Goal: Information Seeking & Learning: Learn about a topic

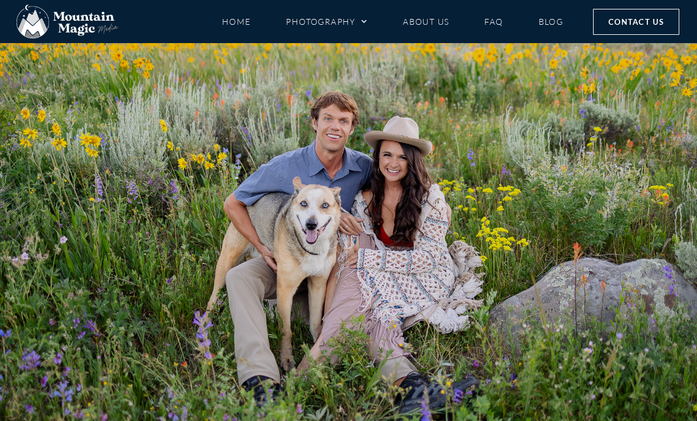
click at [342, 22] on link "Photography" at bounding box center [327, 21] width 82 height 21
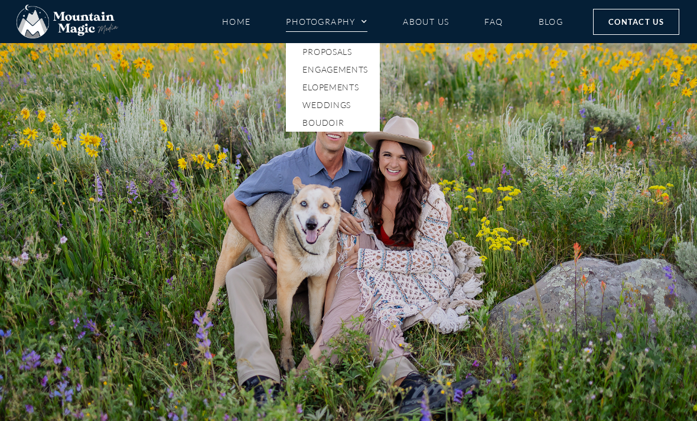
click at [356, 90] on link "Elopements" at bounding box center [333, 88] width 94 height 18
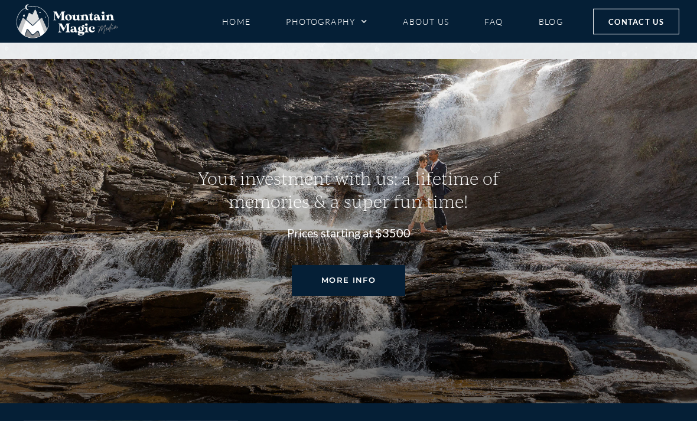
scroll to position [5096, 0]
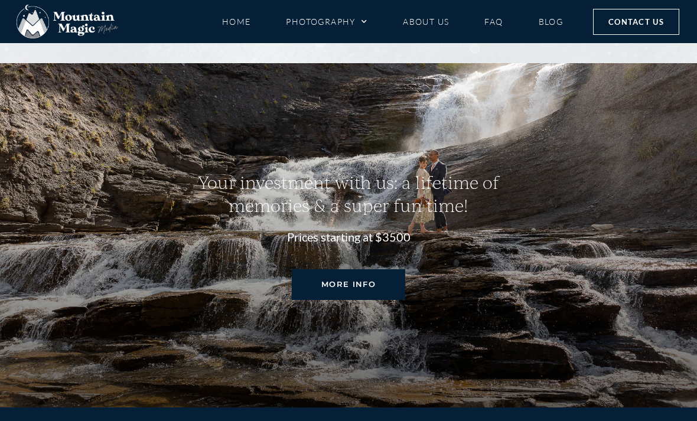
click at [349, 19] on link "Photography" at bounding box center [327, 21] width 82 height 21
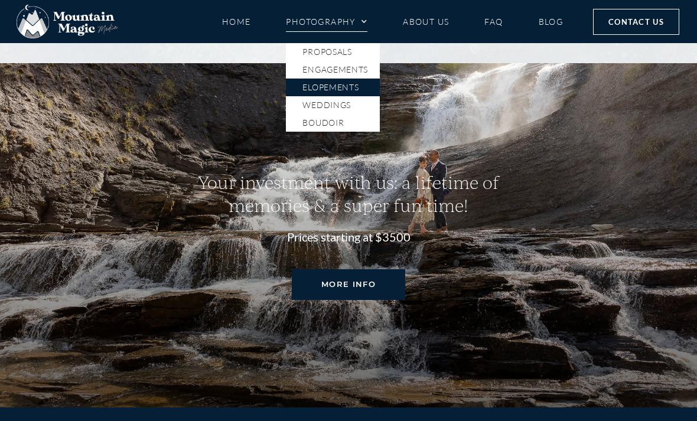
click at [349, 121] on link "Boudoir" at bounding box center [333, 123] width 94 height 18
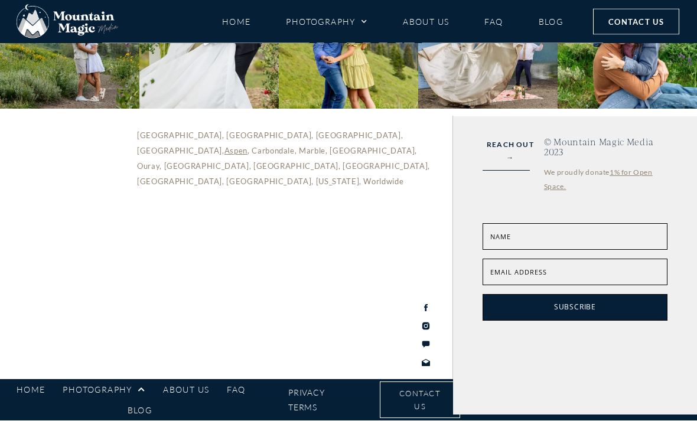
scroll to position [3664, 0]
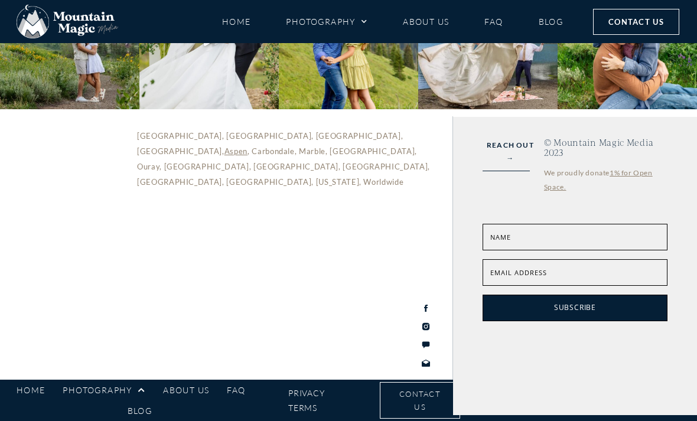
click at [348, 25] on link "Photography" at bounding box center [327, 21] width 82 height 21
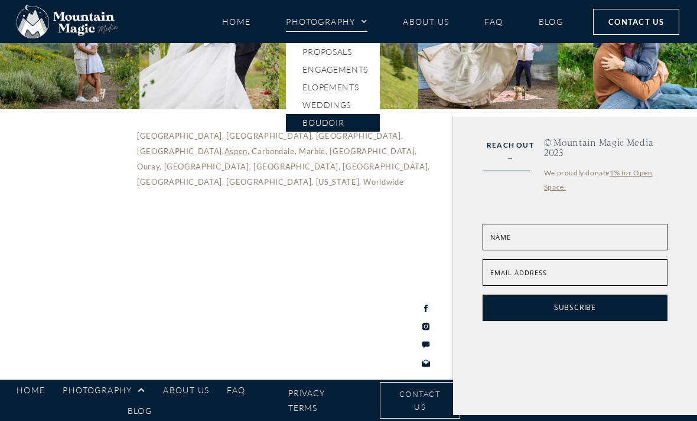
click at [355, 104] on link "Weddings" at bounding box center [333, 105] width 94 height 18
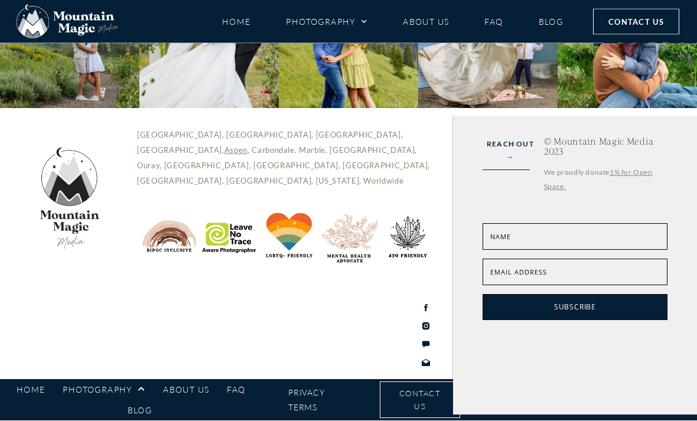
scroll to position [5478, 0]
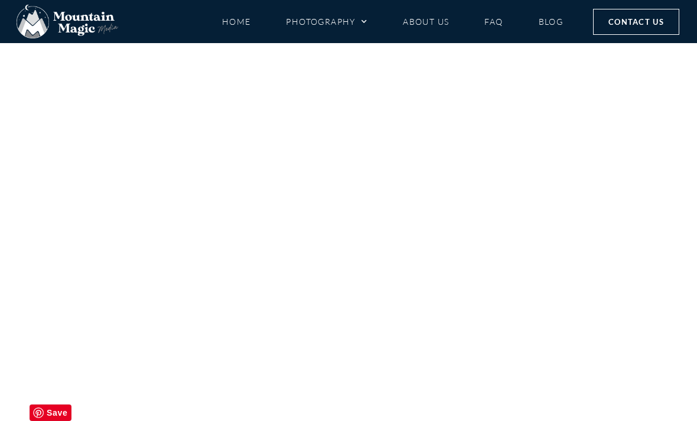
click at [363, 31] on link "Photography" at bounding box center [327, 21] width 82 height 21
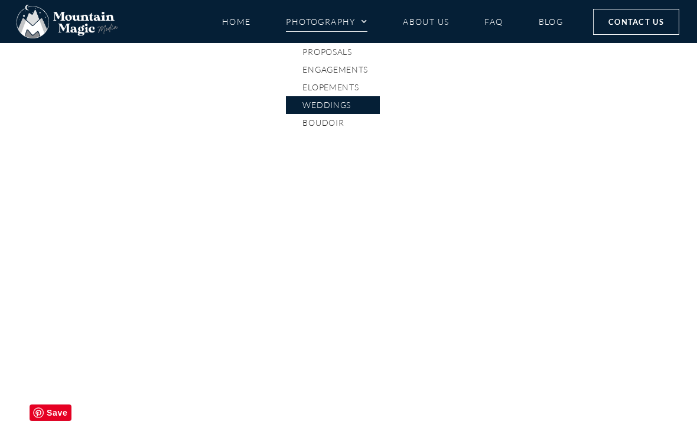
click at [365, 73] on link "Engagements" at bounding box center [333, 70] width 94 height 18
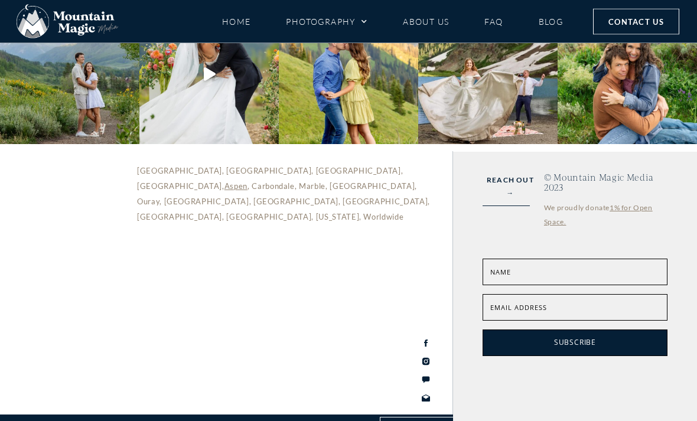
scroll to position [3582, 0]
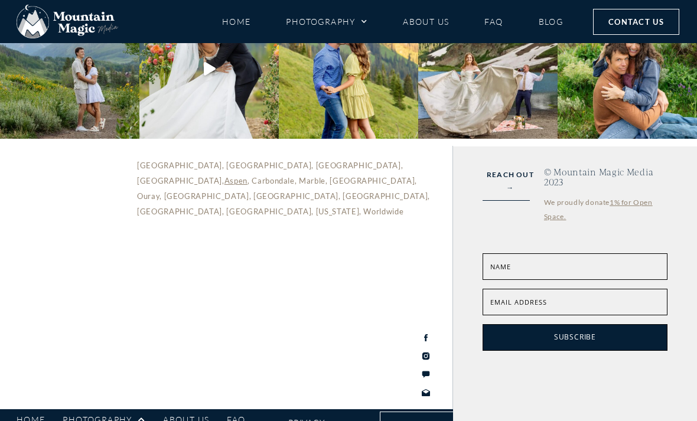
click at [358, 29] on span "Menu" at bounding box center [362, 22] width 12 height 18
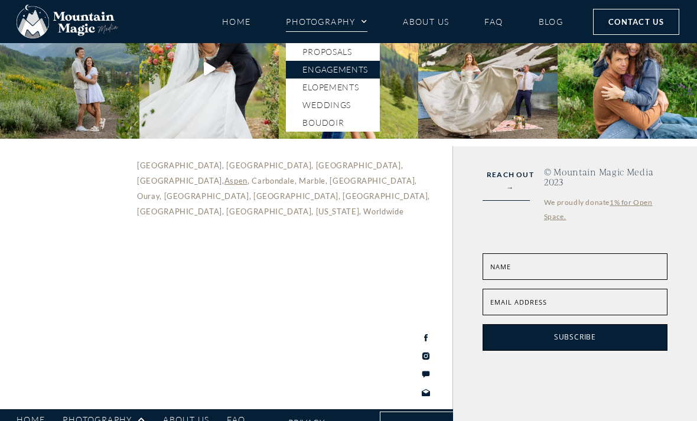
click at [360, 53] on link "Proposals" at bounding box center [333, 52] width 94 height 18
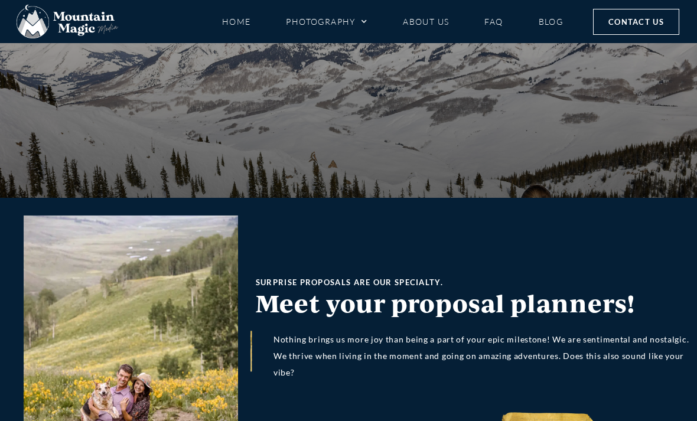
scroll to position [6330, 0]
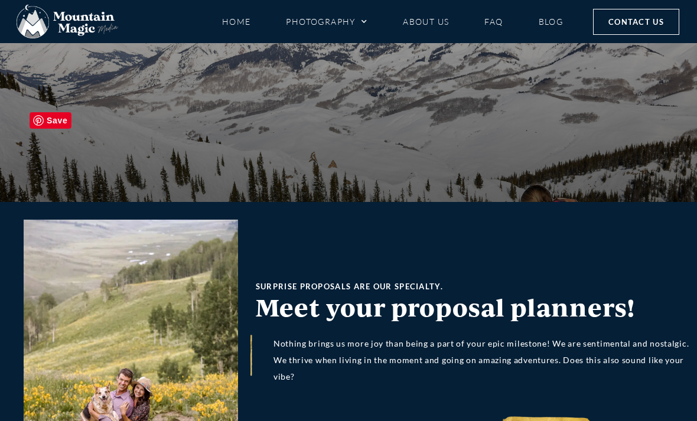
click at [444, 25] on link "About Us" at bounding box center [426, 21] width 46 height 21
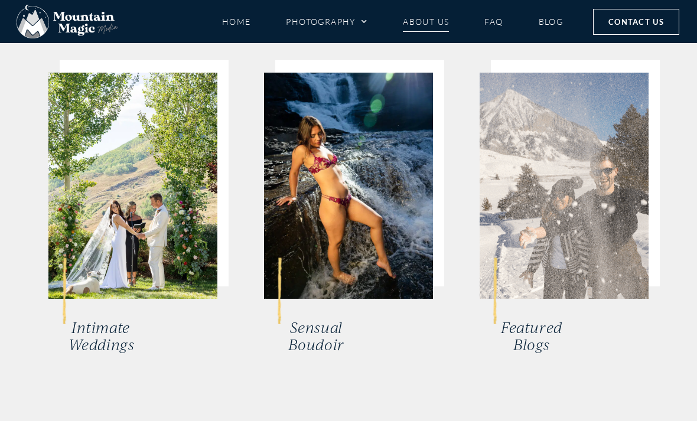
scroll to position [4745, 0]
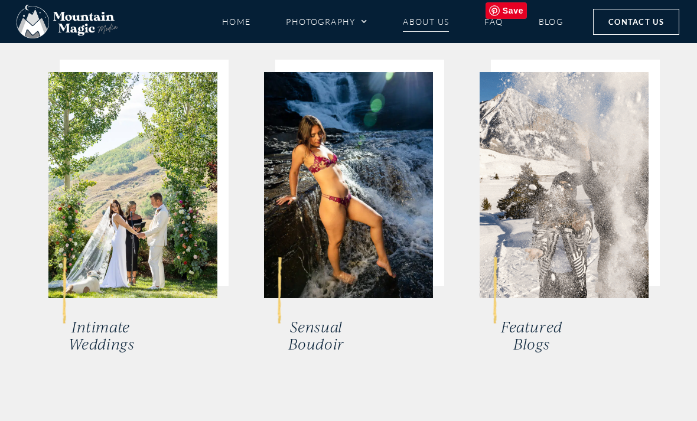
click at [157, 149] on img at bounding box center [132, 185] width 169 height 226
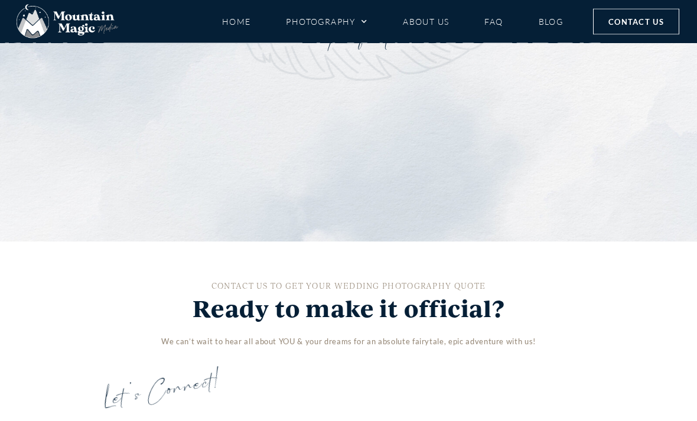
scroll to position [2086, 0]
click at [545, 140] on link "Kebler Pass Fall Wedding" at bounding box center [519, 148] width 312 height 356
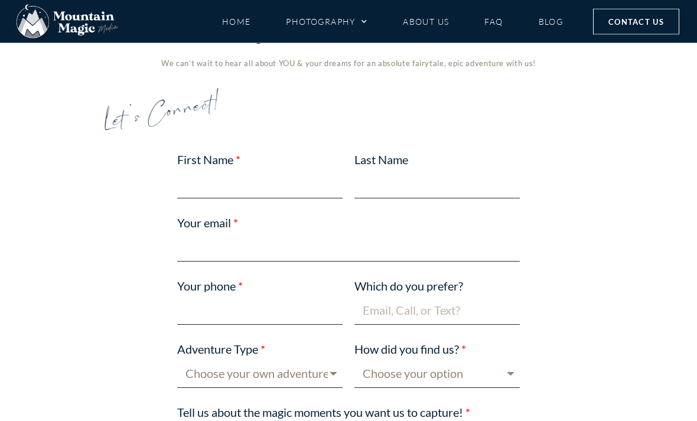
scroll to position [2365, 0]
click at [528, 165] on link "Oh, what fun! Mt. Crested Butte Wedding Garden" at bounding box center [525, 208] width 264 height 187
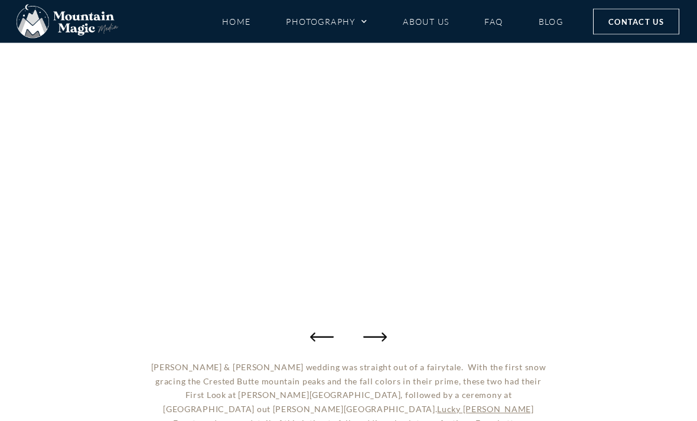
scroll to position [190, 0]
click at [383, 336] on icon "Next slide" at bounding box center [375, 337] width 24 height 24
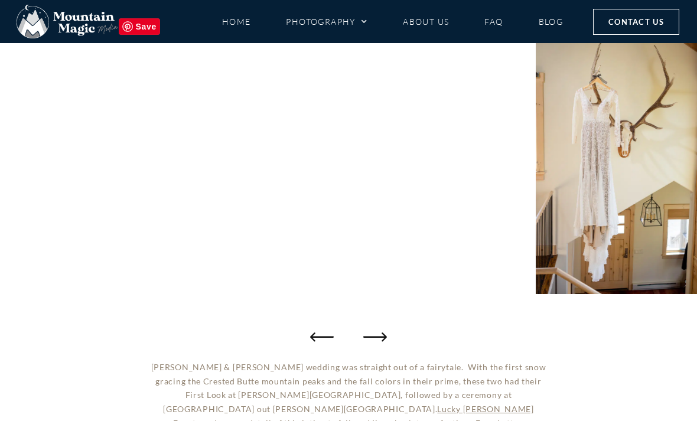
click at [387, 335] on icon "Next slide" at bounding box center [375, 337] width 24 height 24
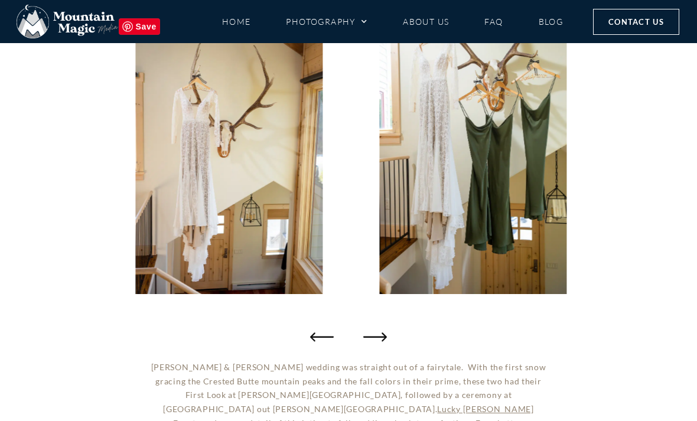
click at [387, 331] on icon "Next slide" at bounding box center [375, 337] width 24 height 24
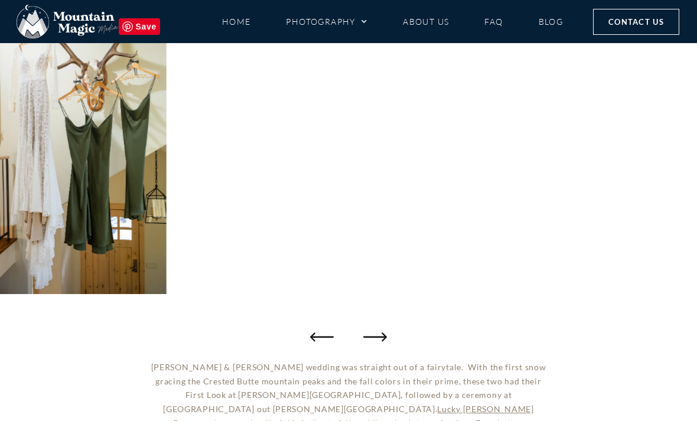
click at [386, 327] on icon "Next slide" at bounding box center [375, 337] width 24 height 24
click at [385, 326] on icon "Next slide" at bounding box center [375, 337] width 24 height 24
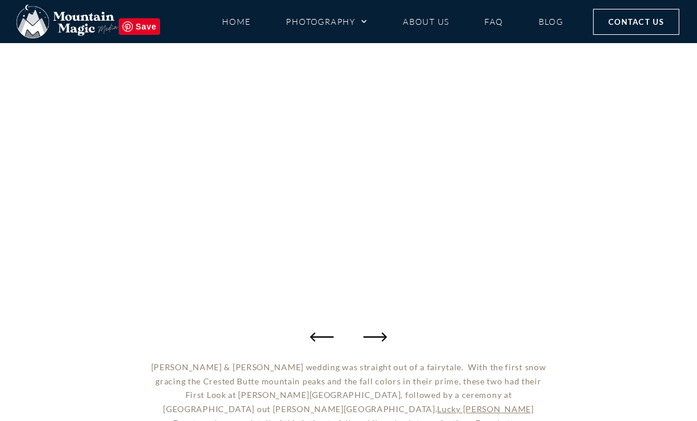
click at [387, 329] on icon "Next slide" at bounding box center [375, 337] width 24 height 24
click at [386, 327] on icon "Next slide" at bounding box center [375, 337] width 24 height 24
click at [385, 327] on icon "Next slide" at bounding box center [375, 337] width 24 height 24
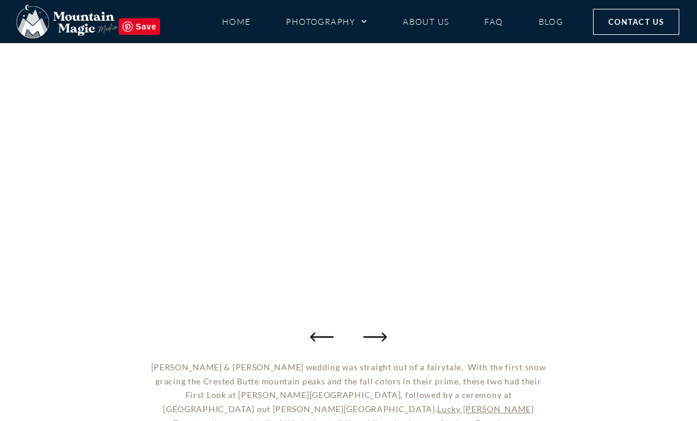
click at [385, 327] on icon "Next slide" at bounding box center [375, 337] width 24 height 24
click at [385, 326] on icon "Next slide" at bounding box center [375, 337] width 24 height 24
click at [383, 325] on icon "Next slide" at bounding box center [375, 337] width 24 height 24
click at [378, 317] on div at bounding box center [348, 153] width 697 height 331
click at [385, 328] on icon "Next slide" at bounding box center [375, 337] width 24 height 24
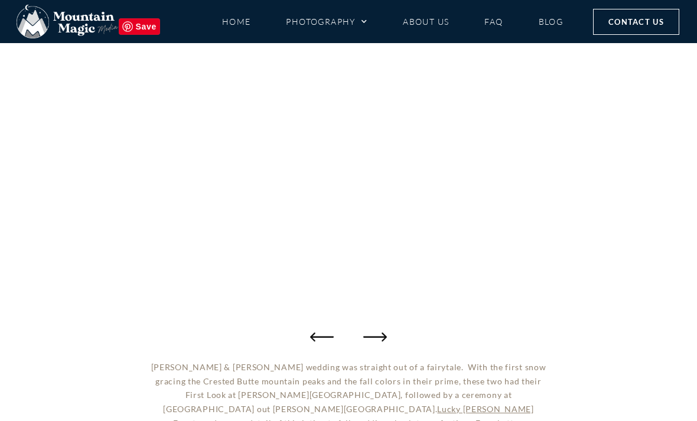
click at [385, 330] on icon "Next slide" at bounding box center [375, 337] width 24 height 24
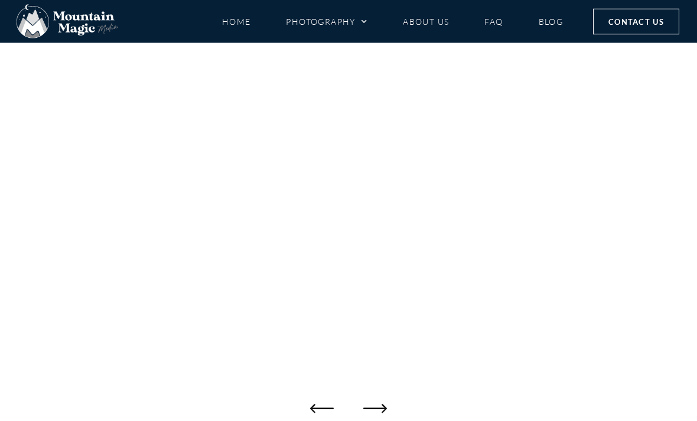
scroll to position [0, 0]
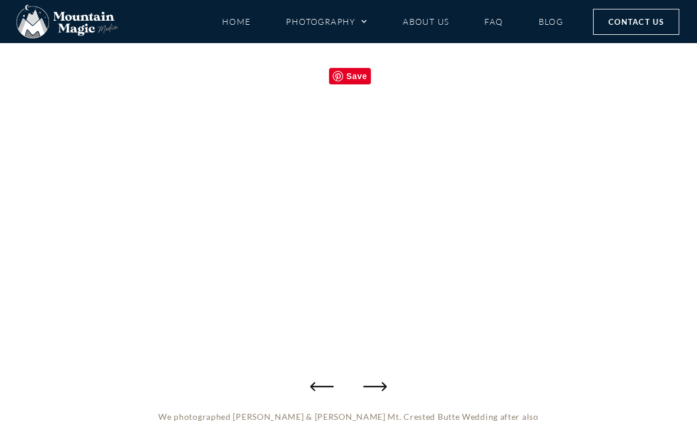
click at [386, 382] on icon "Next slide" at bounding box center [375, 387] width 24 height 24
click at [385, 379] on icon "Next slide" at bounding box center [375, 387] width 24 height 24
click at [387, 378] on icon "Next slide" at bounding box center [375, 387] width 24 height 24
click at [389, 375] on div at bounding box center [348, 203] width 697 height 390
click at [386, 380] on icon "Next slide" at bounding box center [375, 387] width 24 height 24
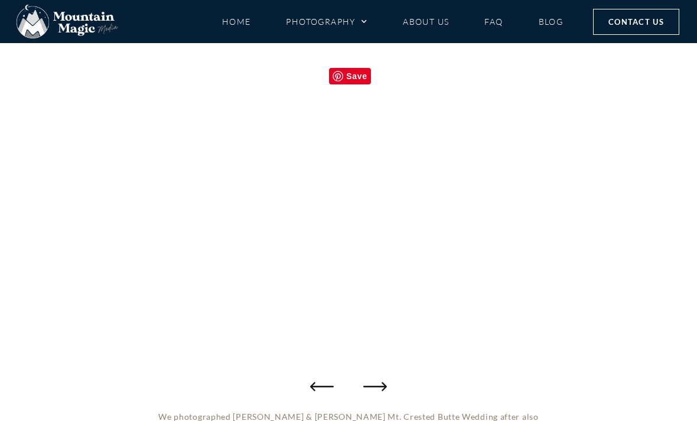
click at [381, 383] on icon "Next slide" at bounding box center [375, 387] width 24 height 24
click at [379, 383] on icon "Next slide" at bounding box center [375, 387] width 24 height 24
click at [378, 385] on icon "Next slide" at bounding box center [375, 387] width 24 height 24
click at [378, 381] on icon "Next slide" at bounding box center [375, 387] width 24 height 24
click at [378, 382] on icon "Next slide" at bounding box center [375, 387] width 24 height 24
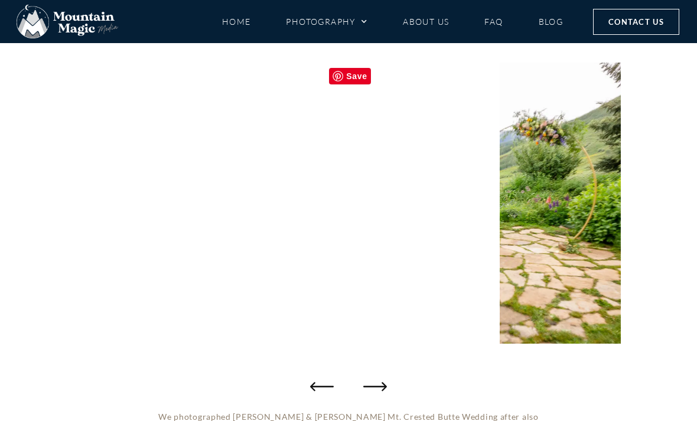
click at [378, 380] on icon "Next slide" at bounding box center [375, 387] width 24 height 24
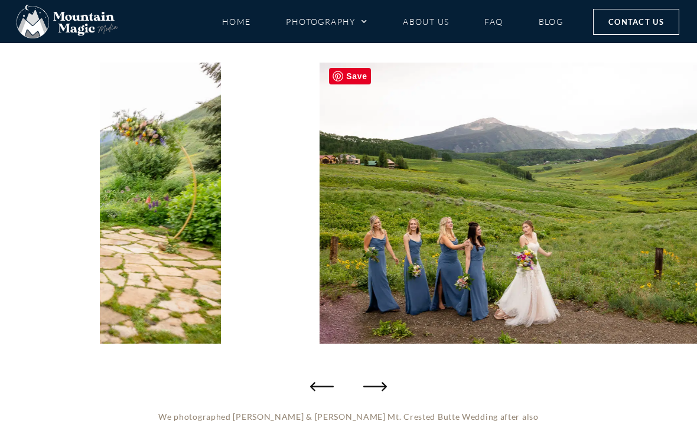
click at [378, 378] on icon "Next slide" at bounding box center [375, 387] width 24 height 24
click at [377, 376] on icon "Next slide" at bounding box center [375, 387] width 24 height 24
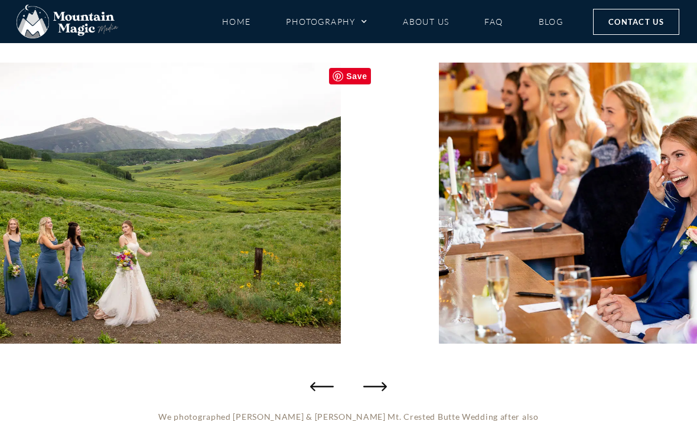
click at [379, 379] on icon "Next slide" at bounding box center [375, 387] width 24 height 24
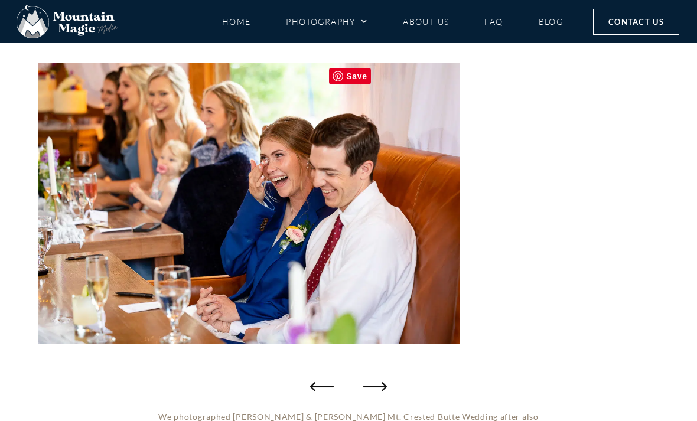
click at [378, 379] on icon "Next slide" at bounding box center [375, 387] width 24 height 24
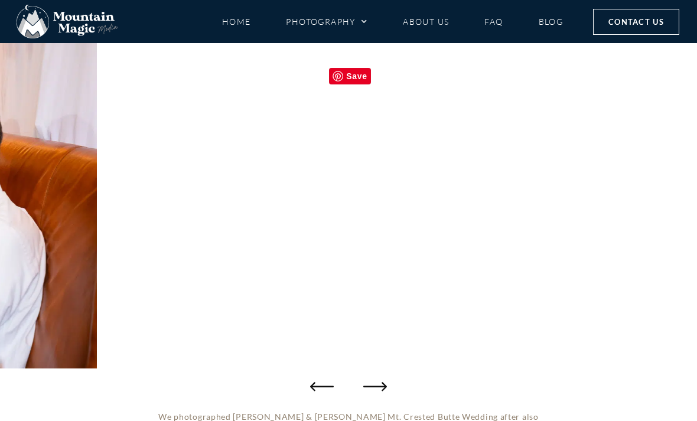
click at [377, 380] on icon "Next slide" at bounding box center [375, 387] width 24 height 24
click at [377, 378] on icon "Next slide" at bounding box center [375, 387] width 24 height 24
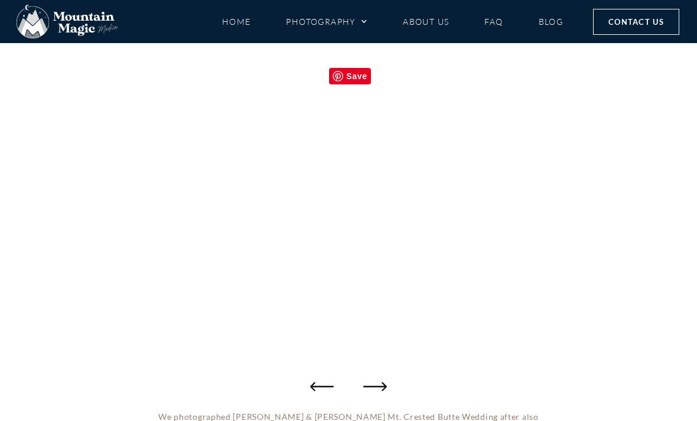
click at [377, 387] on icon "Next slide" at bounding box center [375, 387] width 24 height 24
click at [377, 390] on icon "Next slide" at bounding box center [375, 387] width 24 height 24
click at [375, 385] on icon "Next slide" at bounding box center [375, 387] width 24 height 24
click at [374, 385] on icon "Next slide" at bounding box center [375, 387] width 24 height 24
click at [375, 385] on icon "Next slide" at bounding box center [375, 387] width 24 height 24
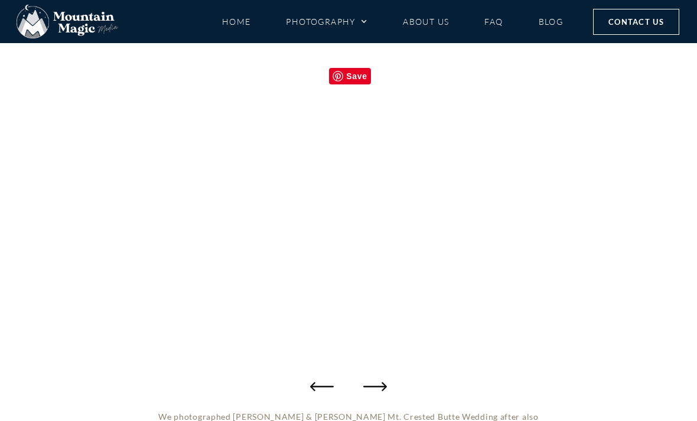
click at [373, 384] on icon "Next slide" at bounding box center [375, 387] width 24 height 24
click at [373, 383] on icon "Next slide" at bounding box center [375, 387] width 24 height 24
click at [373, 382] on icon "Next slide" at bounding box center [375, 387] width 24 height 24
click at [375, 381] on icon "Next slide" at bounding box center [375, 387] width 24 height 24
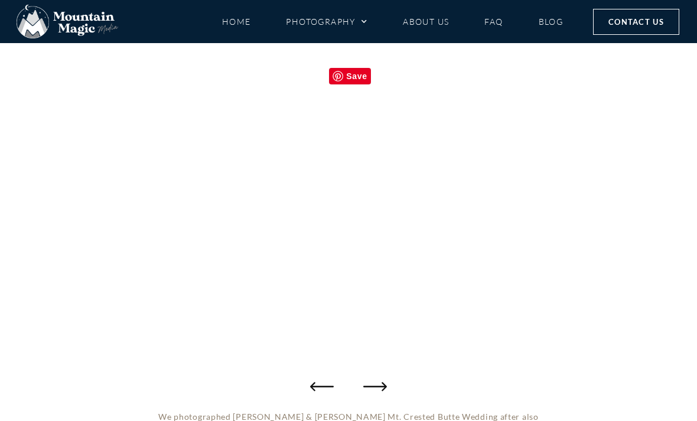
click at [374, 381] on icon "Next slide" at bounding box center [375, 387] width 24 height 24
click at [373, 380] on icon "Next slide" at bounding box center [375, 387] width 24 height 24
click at [373, 382] on icon "Next slide" at bounding box center [375, 387] width 24 height 24
click at [373, 383] on icon "Next slide" at bounding box center [375, 387] width 24 height 24
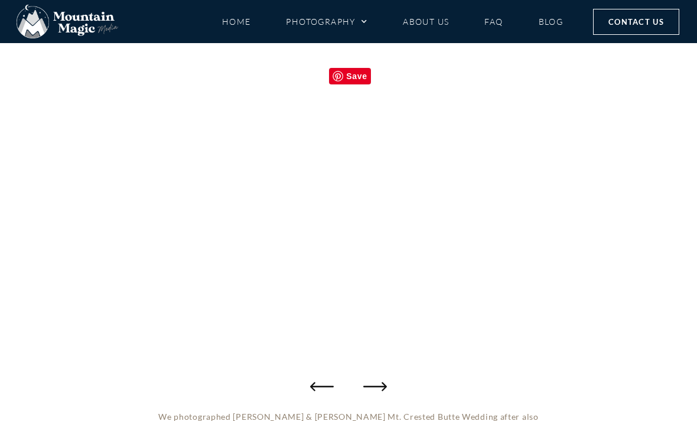
click at [373, 382] on icon "Next slide" at bounding box center [375, 387] width 24 height 24
click at [372, 382] on icon "Next slide" at bounding box center [375, 387] width 24 height 24
click at [372, 381] on icon "Next slide" at bounding box center [375, 387] width 24 height 24
click at [371, 382] on icon "Next slide" at bounding box center [375, 387] width 24 height 24
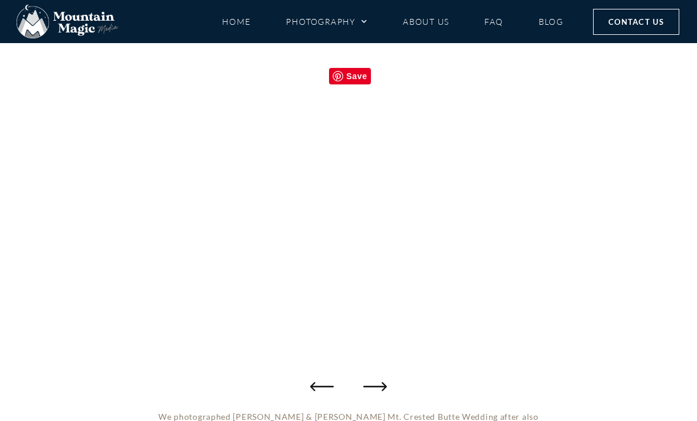
click at [372, 382] on icon "Next slide" at bounding box center [375, 387] width 24 height 24
click at [370, 382] on icon "Next slide" at bounding box center [375, 387] width 24 height 24
click at [370, 381] on icon "Next slide" at bounding box center [375, 387] width 24 height 24
click at [370, 380] on icon "Next slide" at bounding box center [375, 387] width 24 height 24
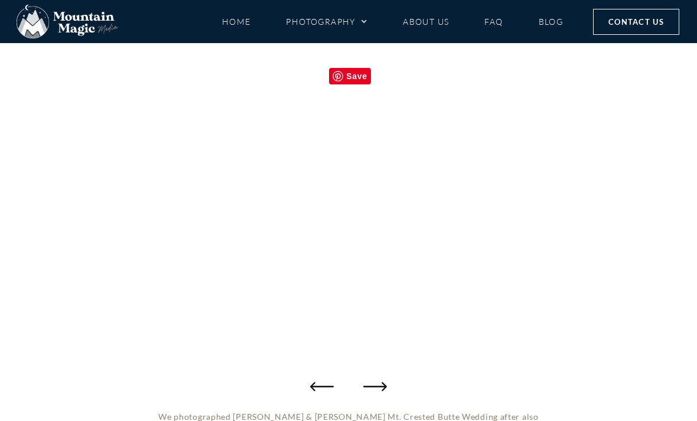
click at [370, 378] on icon "Next slide" at bounding box center [375, 387] width 24 height 24
click at [371, 378] on icon "Next slide" at bounding box center [375, 387] width 24 height 24
click at [372, 379] on icon "Next slide" at bounding box center [375, 387] width 24 height 24
click at [371, 376] on icon "Next slide" at bounding box center [375, 387] width 24 height 24
click at [370, 380] on icon "Next slide" at bounding box center [375, 387] width 24 height 24
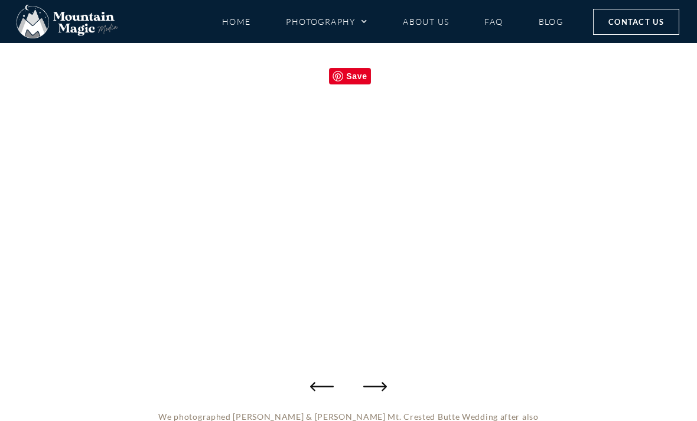
click at [370, 377] on icon "Next slide" at bounding box center [375, 387] width 24 height 24
click at [372, 382] on icon "Next slide" at bounding box center [375, 387] width 24 height 24
click at [372, 383] on icon "Next slide" at bounding box center [375, 387] width 24 height 24
click at [372, 382] on icon "Next slide" at bounding box center [375, 387] width 24 height 24
click at [371, 384] on icon "Next slide" at bounding box center [375, 387] width 24 height 24
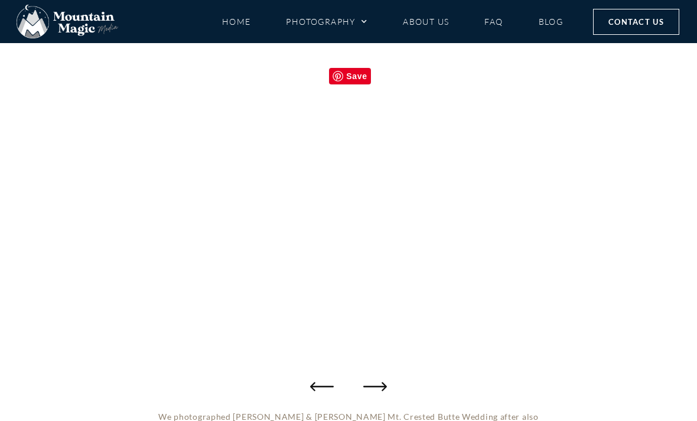
click at [372, 383] on icon "Next slide" at bounding box center [375, 387] width 24 height 24
click at [371, 379] on icon "Next slide" at bounding box center [375, 387] width 24 height 24
click at [360, 24] on span "Menu" at bounding box center [362, 22] width 12 height 18
click at [336, 53] on link "Proposals" at bounding box center [333, 52] width 94 height 18
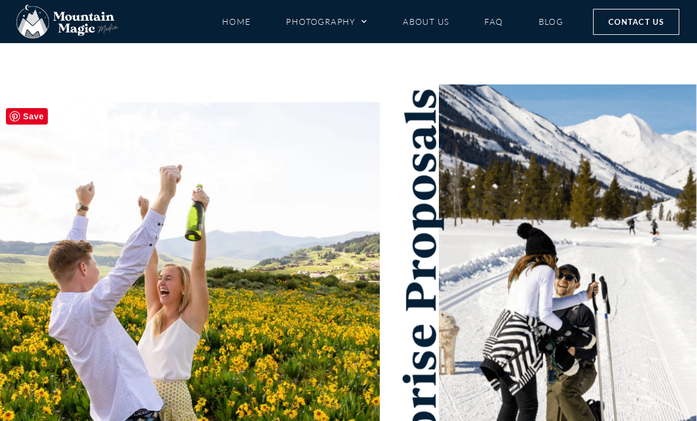
click at [347, 31] on link "Photography" at bounding box center [327, 21] width 82 height 21
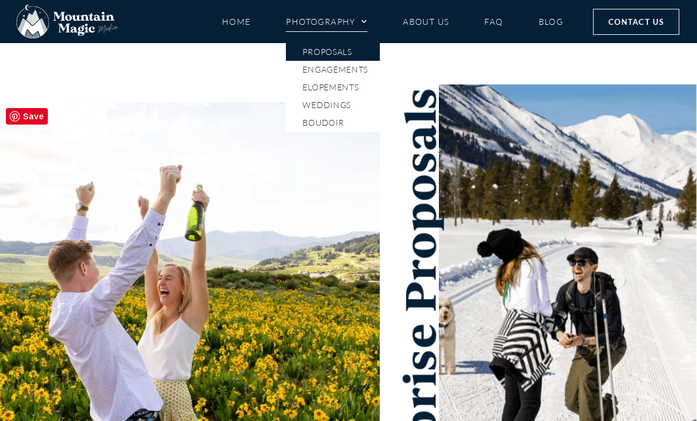
click at [355, 87] on link "Elopements" at bounding box center [333, 88] width 94 height 18
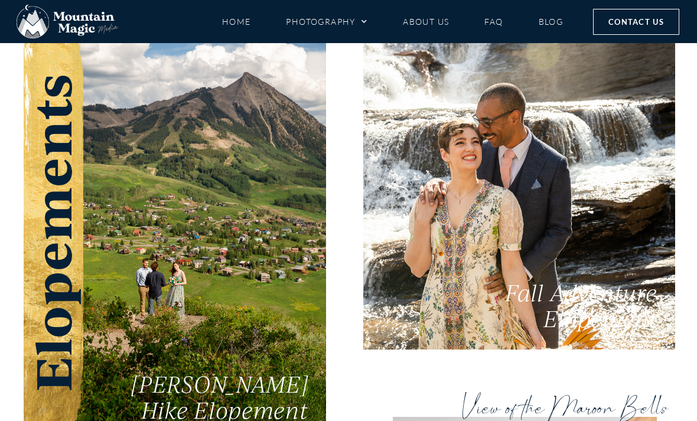
scroll to position [2198, 0]
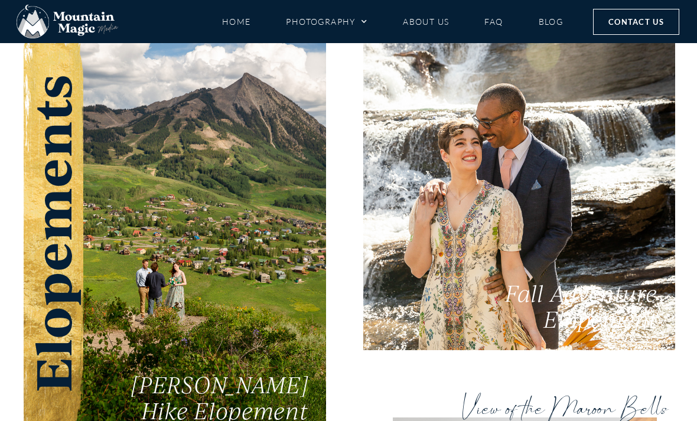
click at [496, 167] on link "Fall Adventure Elopement" at bounding box center [519, 173] width 312 height 356
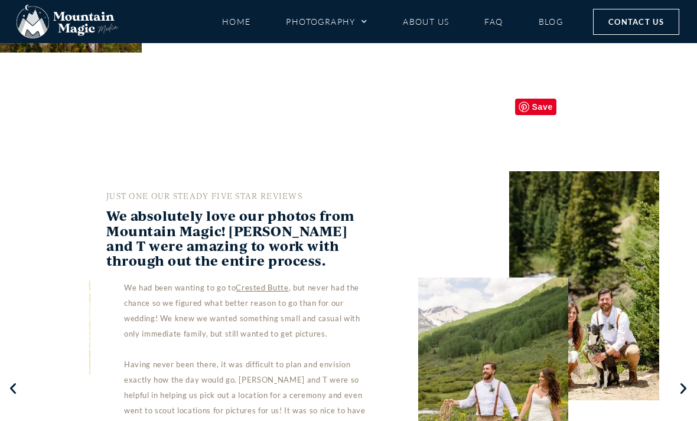
scroll to position [4137, 0]
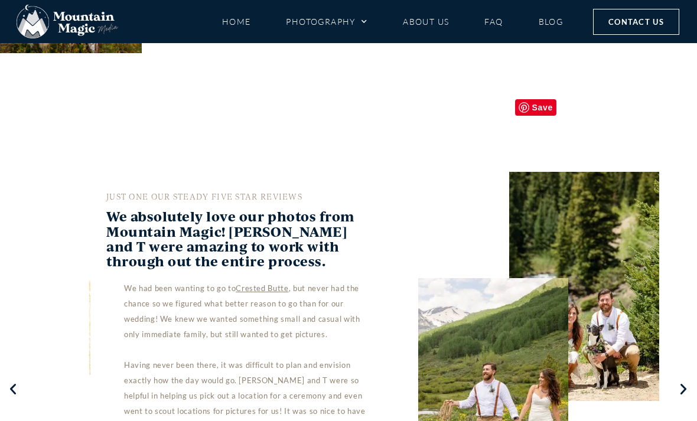
click at [669, 276] on div "JUST ONE OUR STEADY FIVE STAR REVIEWS We absolutely love our photos from Mounta…" at bounding box center [349, 387] width 645 height 542
click at [681, 382] on icon "Next slide" at bounding box center [684, 389] width 15 height 14
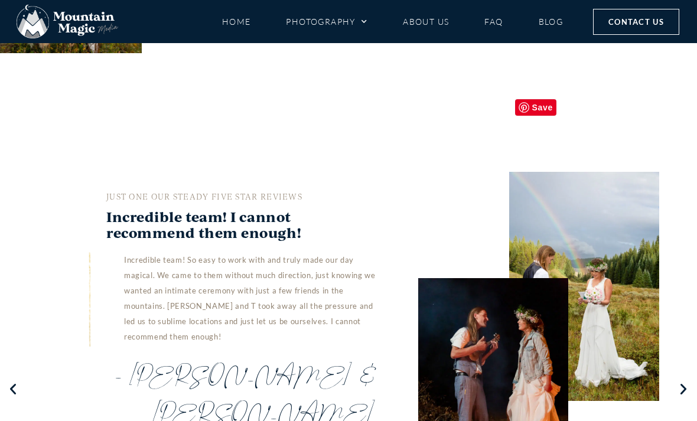
click at [674, 295] on div "JUST ONE OUR STEADY FIVE STAR REVIEWS Incredible team! I cannot recommend them …" at bounding box center [349, 329] width 662 height 434
click at [681, 382] on icon "Next slide" at bounding box center [684, 389] width 15 height 14
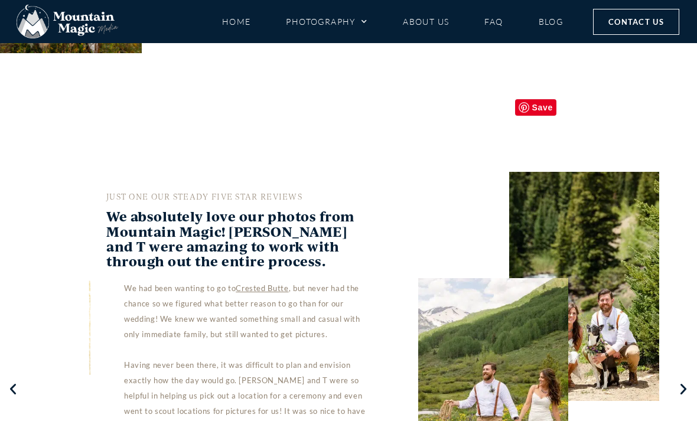
click at [678, 279] on div "JUST ONE OUR STEADY FIVE STAR REVIEWS We absolutely love our photos from Mounta…" at bounding box center [349, 389] width 662 height 555
click at [677, 382] on icon "Next slide" at bounding box center [684, 389] width 15 height 14
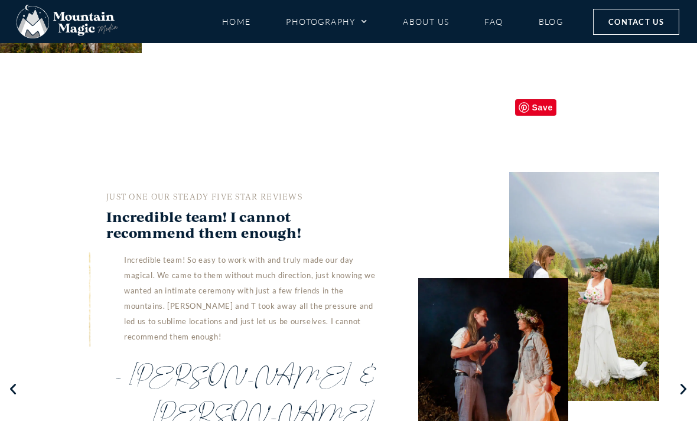
click at [679, 382] on icon "Next slide" at bounding box center [684, 389] width 15 height 14
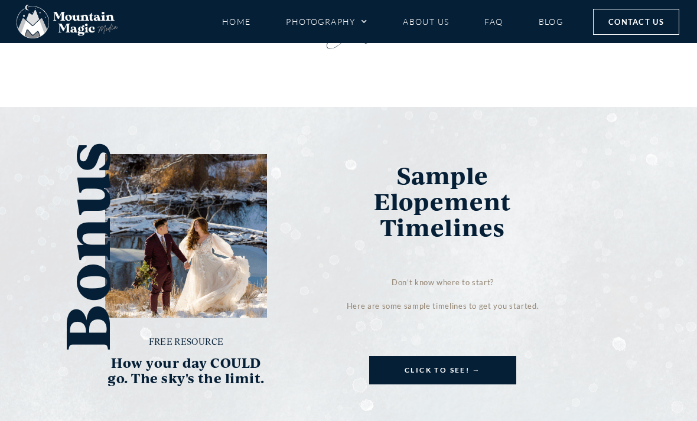
scroll to position [4697, 0]
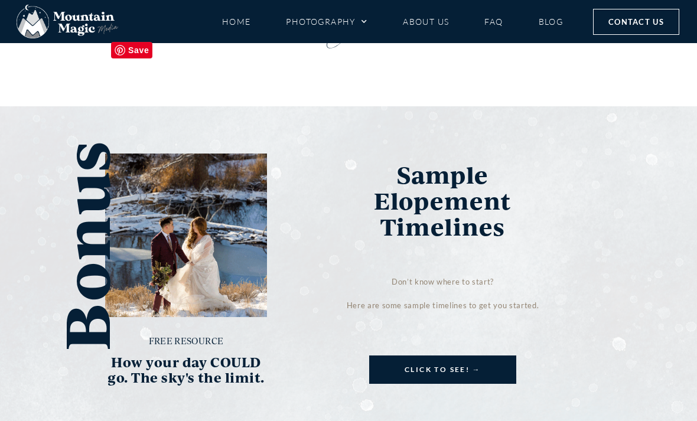
click at [438, 356] on link "Click to see! →" at bounding box center [442, 370] width 147 height 28
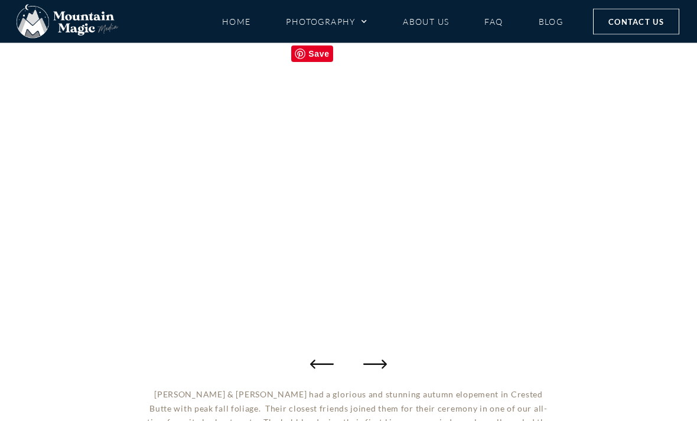
scroll to position [163, 0]
click at [317, 362] on icon "Previous slide" at bounding box center [322, 364] width 24 height 24
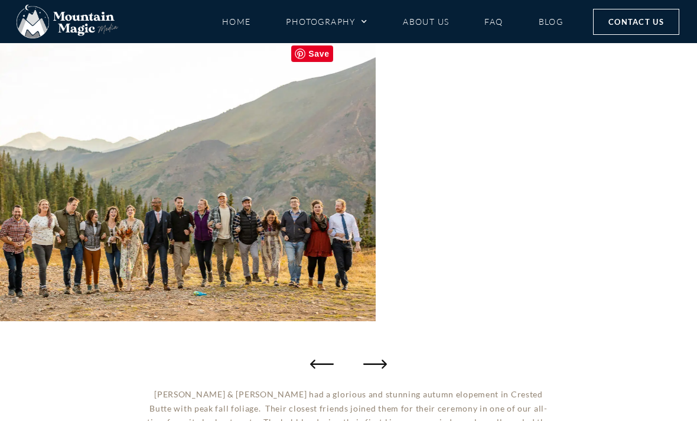
click at [313, 357] on icon "Previous slide" at bounding box center [322, 364] width 24 height 24
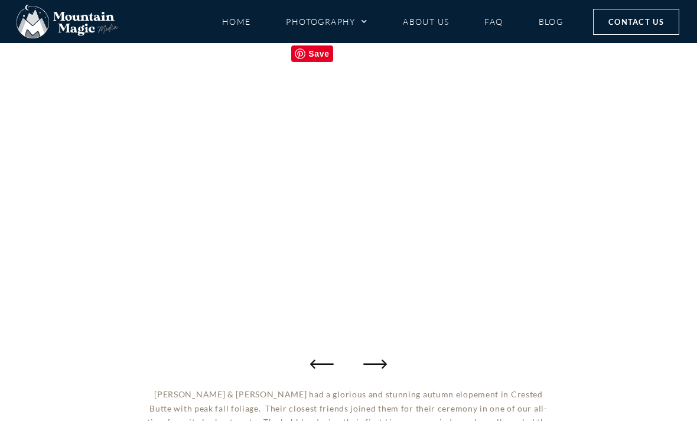
click at [314, 357] on icon "Previous slide" at bounding box center [322, 364] width 24 height 24
click at [312, 358] on icon "Previous slide" at bounding box center [322, 364] width 24 height 24
click at [312, 357] on icon "Previous slide" at bounding box center [322, 364] width 24 height 24
click at [312, 355] on icon "Previous slide" at bounding box center [322, 364] width 24 height 24
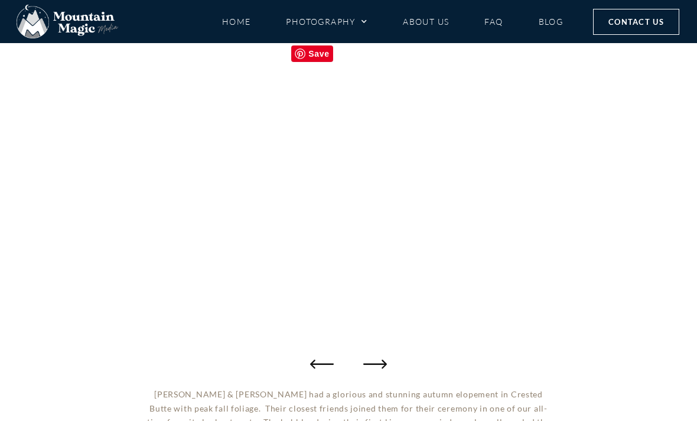
click at [313, 353] on icon "Previous slide" at bounding box center [322, 364] width 24 height 24
click at [316, 356] on icon "Previous slide" at bounding box center [322, 364] width 24 height 24
click at [314, 357] on icon "Previous slide" at bounding box center [322, 364] width 24 height 24
click at [315, 356] on icon "Previous slide" at bounding box center [322, 364] width 24 height 24
click at [313, 355] on icon "Previous slide" at bounding box center [322, 364] width 24 height 24
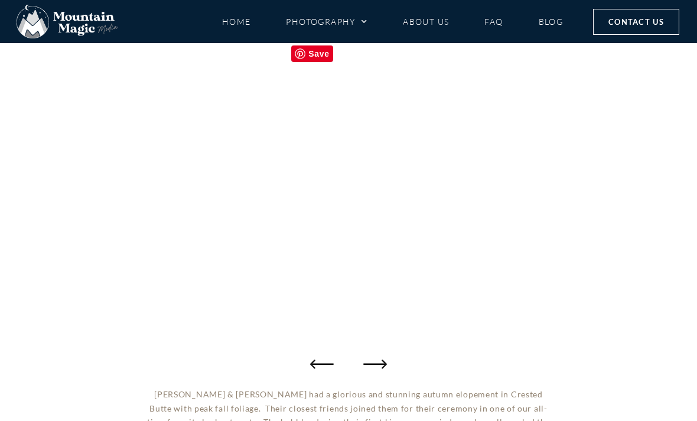
click at [314, 356] on icon "Previous slide" at bounding box center [322, 364] width 24 height 24
click at [313, 354] on icon "Previous slide" at bounding box center [322, 364] width 24 height 24
click at [313, 352] on icon "Previous slide" at bounding box center [322, 364] width 24 height 24
click at [314, 353] on icon "Previous slide" at bounding box center [322, 364] width 24 height 24
click at [314, 354] on icon "Previous slide" at bounding box center [322, 364] width 24 height 24
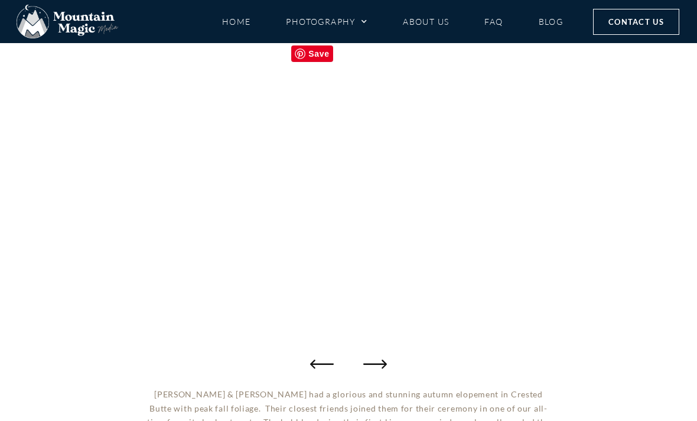
click at [314, 353] on icon "Previous slide" at bounding box center [322, 364] width 24 height 24
click at [313, 354] on icon "Previous slide" at bounding box center [322, 364] width 24 height 24
click at [313, 352] on icon "Previous slide" at bounding box center [322, 364] width 24 height 24
click at [320, 355] on icon "Previous slide" at bounding box center [322, 364] width 24 height 24
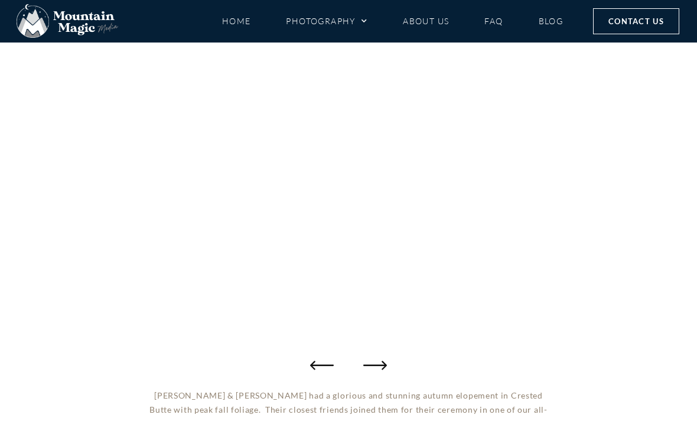
scroll to position [162, 0]
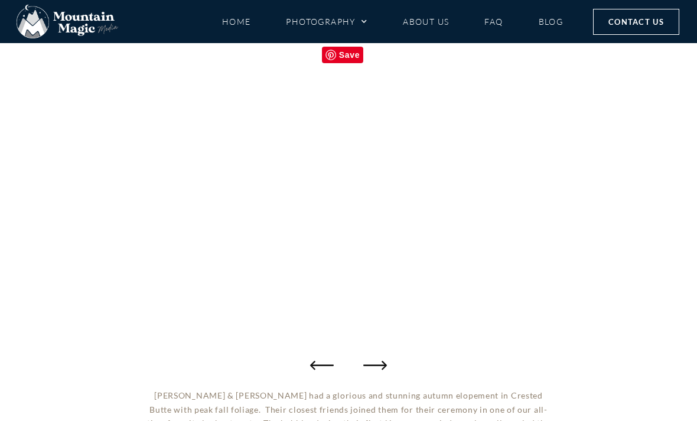
click at [383, 367] on icon "Next slide" at bounding box center [375, 365] width 24 height 24
click at [378, 365] on icon "Next slide" at bounding box center [375, 365] width 24 height 9
click at [376, 365] on icon "Next slide" at bounding box center [375, 365] width 24 height 9
click at [375, 361] on icon "Next slide" at bounding box center [375, 365] width 24 height 24
click at [375, 357] on icon "Next slide" at bounding box center [375, 365] width 24 height 24
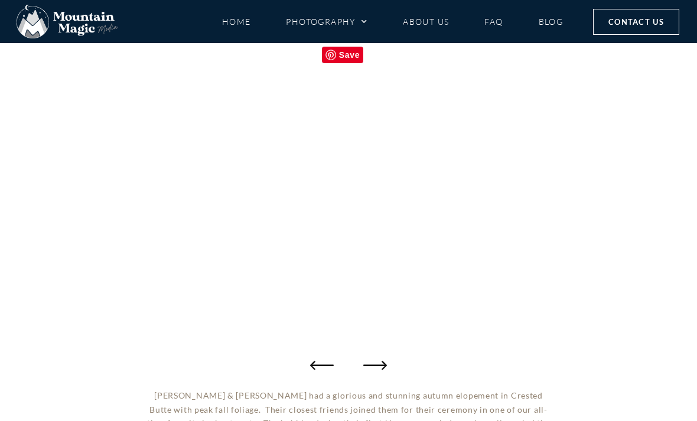
click at [374, 361] on icon "Next slide" at bounding box center [375, 365] width 24 height 24
click at [373, 357] on icon "Next slide" at bounding box center [375, 365] width 24 height 24
click at [372, 358] on icon "Next slide" at bounding box center [375, 365] width 24 height 24
click at [372, 360] on icon "Next slide" at bounding box center [375, 365] width 24 height 24
click at [372, 362] on icon "Next slide" at bounding box center [375, 365] width 24 height 24
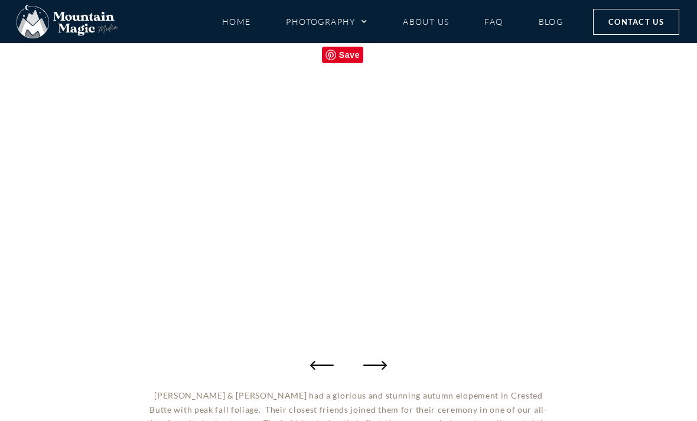
click at [370, 360] on icon "Next slide" at bounding box center [375, 365] width 24 height 24
click at [374, 360] on icon "Next slide" at bounding box center [375, 365] width 24 height 24
click at [371, 359] on icon "Next slide" at bounding box center [375, 365] width 24 height 24
click at [370, 359] on icon "Next slide" at bounding box center [375, 365] width 24 height 24
click at [371, 361] on icon "Next slide" at bounding box center [375, 365] width 24 height 24
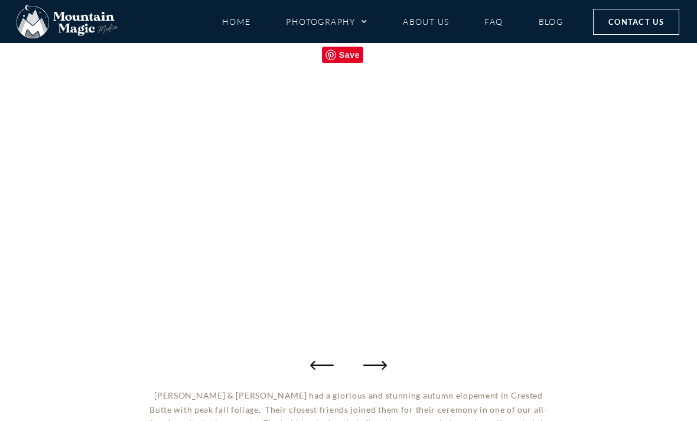
click at [370, 360] on icon "Next slide" at bounding box center [375, 365] width 24 height 24
click at [386, 363] on icon "Next slide" at bounding box center [375, 365] width 24 height 9
click at [374, 366] on icon "Next slide" at bounding box center [375, 365] width 24 height 24
click at [373, 365] on icon "Next slide" at bounding box center [375, 365] width 24 height 9
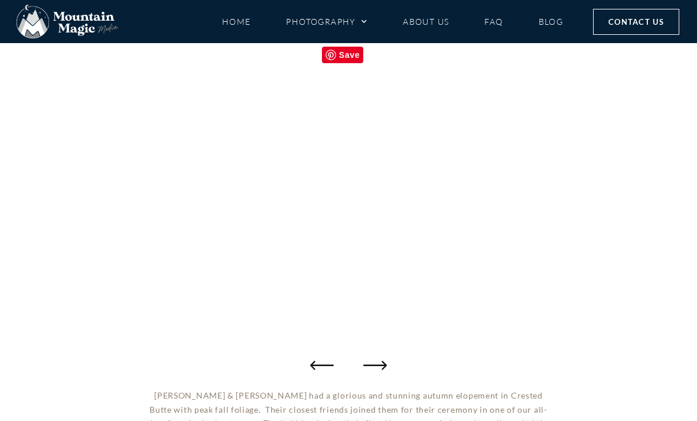
click at [374, 362] on icon "Next slide" at bounding box center [375, 365] width 24 height 24
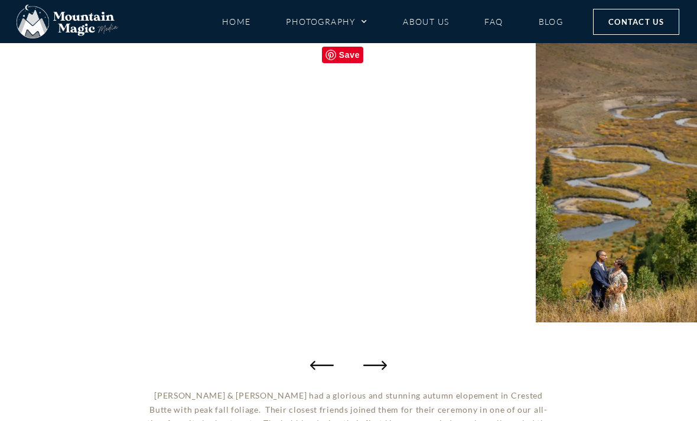
click at [373, 360] on icon "Next slide" at bounding box center [375, 365] width 24 height 24
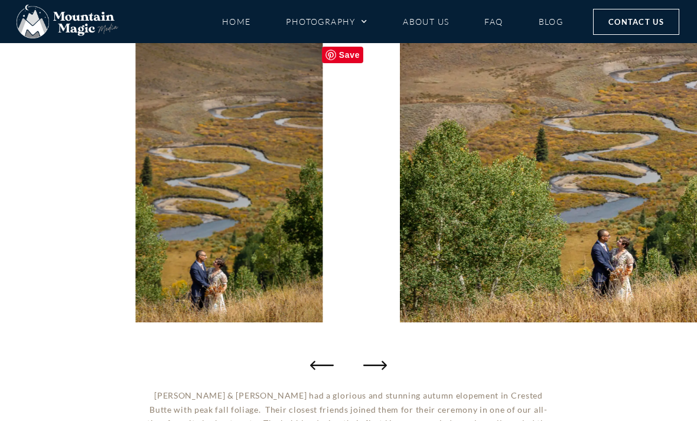
click at [375, 362] on icon "Next slide" at bounding box center [375, 365] width 24 height 24
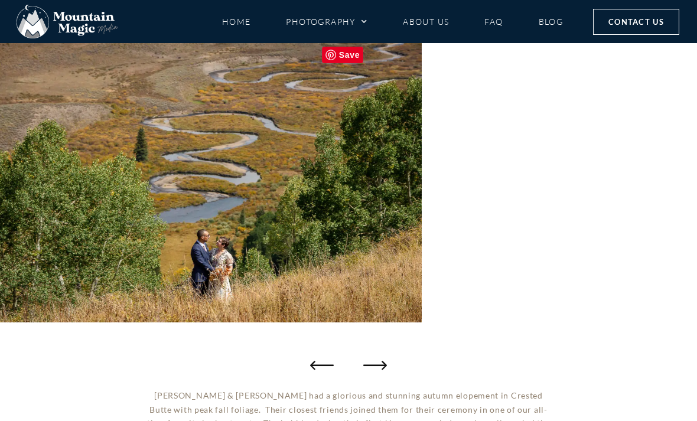
click at [372, 360] on icon "Next slide" at bounding box center [375, 365] width 24 height 24
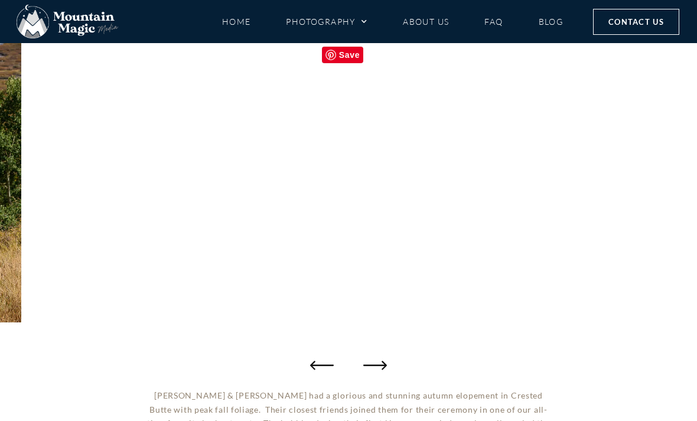
click at [373, 359] on icon "Next slide" at bounding box center [375, 365] width 24 height 24
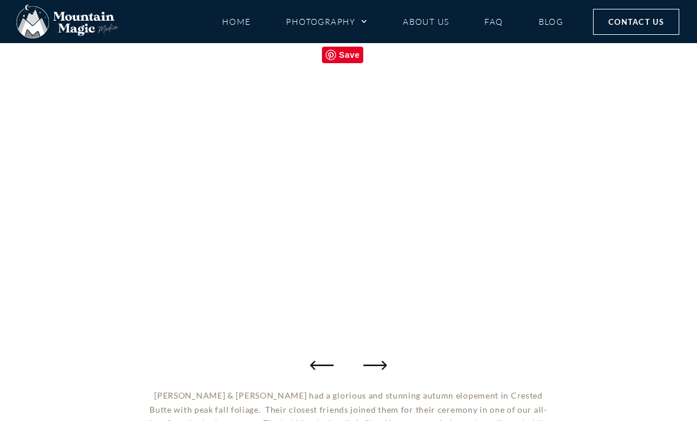
click at [373, 357] on icon "Next slide" at bounding box center [375, 365] width 24 height 24
click at [373, 359] on icon "Next slide" at bounding box center [375, 365] width 24 height 24
click at [372, 359] on icon "Next slide" at bounding box center [375, 365] width 24 height 24
click at [371, 359] on icon "Next slide" at bounding box center [375, 365] width 24 height 24
click at [370, 357] on icon "Next slide" at bounding box center [375, 365] width 24 height 24
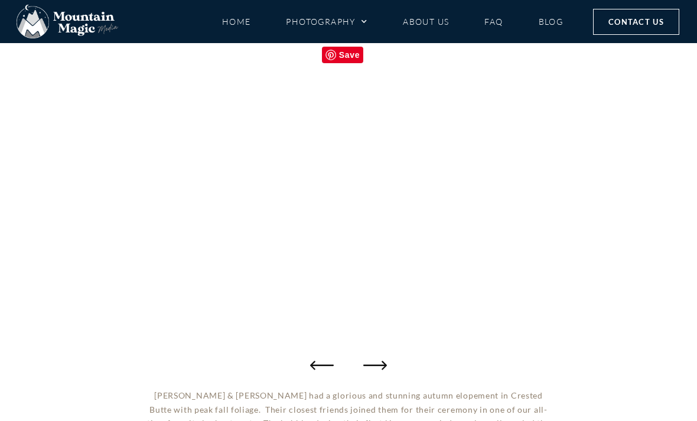
click at [370, 355] on icon "Next slide" at bounding box center [375, 365] width 24 height 24
click at [372, 357] on icon "Next slide" at bounding box center [375, 365] width 24 height 24
click at [371, 358] on icon "Next slide" at bounding box center [375, 365] width 24 height 24
click at [372, 360] on icon "Next slide" at bounding box center [375, 365] width 24 height 24
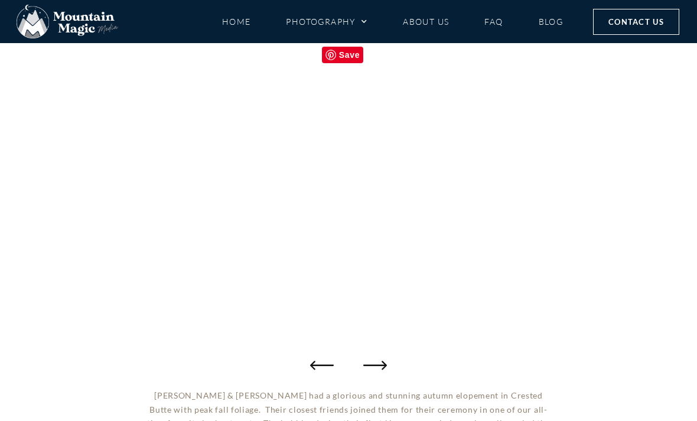
click at [370, 360] on icon "Next slide" at bounding box center [375, 365] width 24 height 24
click at [370, 361] on icon "Next slide" at bounding box center [375, 365] width 24 height 24
click at [370, 363] on icon "Next slide" at bounding box center [375, 365] width 24 height 24
click at [371, 363] on icon "Next slide" at bounding box center [375, 365] width 24 height 24
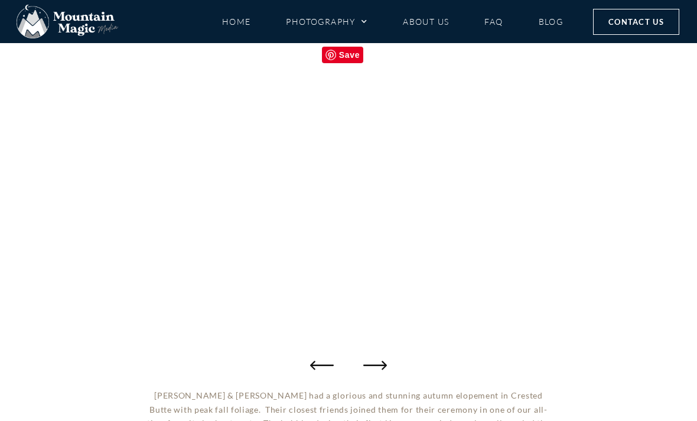
click at [371, 363] on icon "Next slide" at bounding box center [375, 365] width 24 height 24
click at [373, 368] on icon "Next slide" at bounding box center [375, 365] width 24 height 24
click at [372, 366] on icon "Next slide" at bounding box center [375, 365] width 24 height 24
click at [369, 364] on icon "Next slide" at bounding box center [375, 365] width 24 height 24
click at [369, 365] on icon "Next slide" at bounding box center [375, 365] width 24 height 9
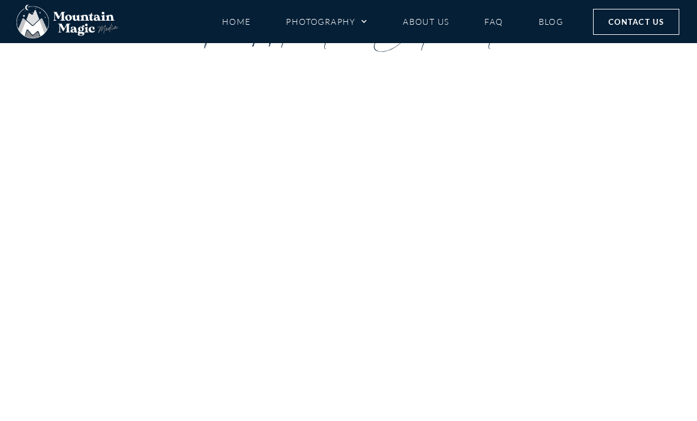
scroll to position [84, 0]
click at [369, 421] on div at bounding box center [348, 259] width 697 height 331
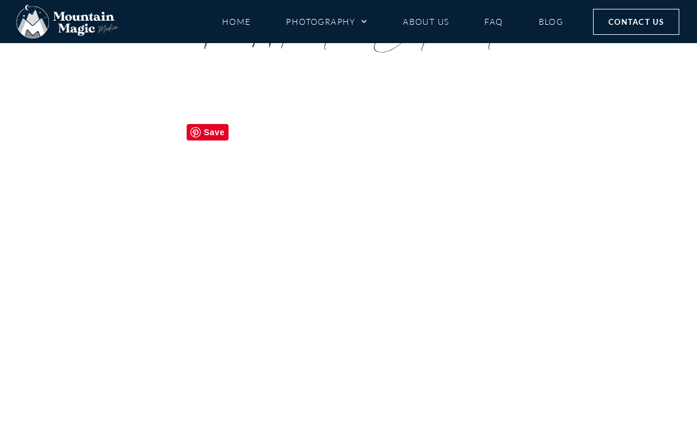
click at [369, 421] on div at bounding box center [348, 259] width 697 height 331
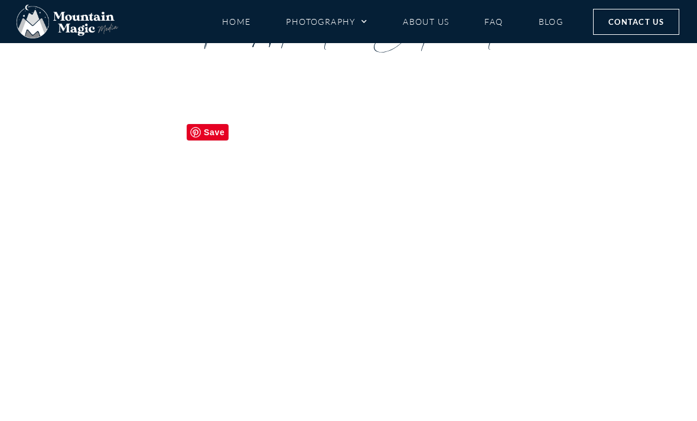
click at [372, 421] on div at bounding box center [348, 259] width 697 height 331
click at [371, 421] on div at bounding box center [348, 259] width 697 height 331
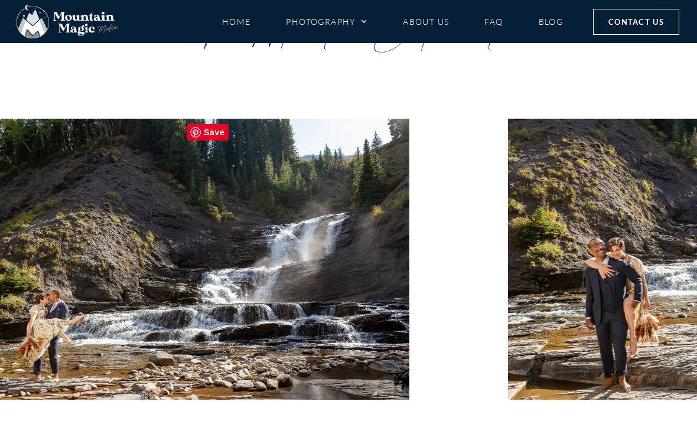
click at [373, 421] on div at bounding box center [348, 259] width 697 height 331
click at [375, 421] on div at bounding box center [348, 259] width 697 height 331
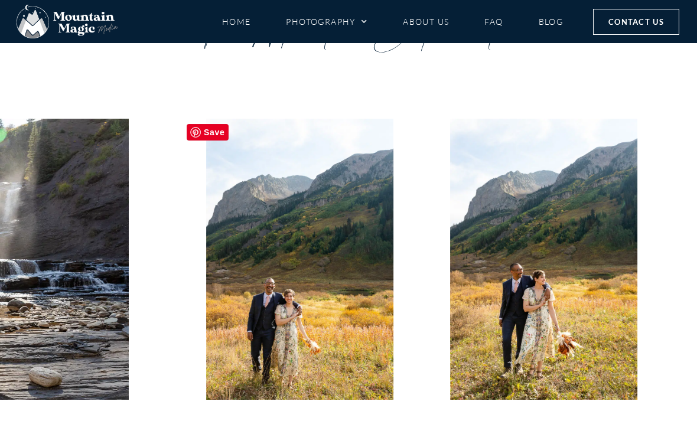
click at [372, 421] on div at bounding box center [348, 259] width 697 height 331
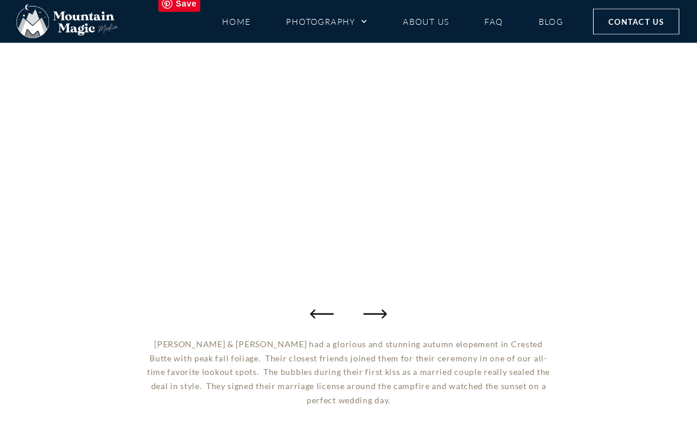
scroll to position [213, 0]
click at [374, 308] on icon "Next slide" at bounding box center [375, 314] width 24 height 24
click at [368, 304] on icon "Next slide" at bounding box center [375, 314] width 24 height 24
click at [363, 304] on div "Next slide" at bounding box center [375, 314] width 24 height 24
click at [372, 302] on icon "Next slide" at bounding box center [375, 314] width 24 height 24
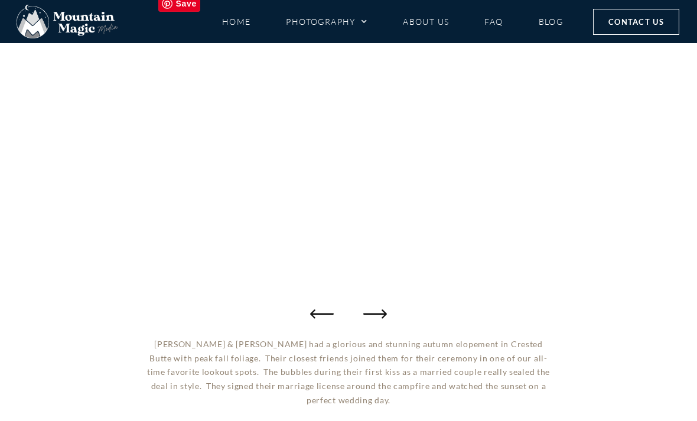
click at [366, 313] on icon "Next slide" at bounding box center [375, 314] width 24 height 9
click at [369, 313] on icon "Next slide" at bounding box center [375, 314] width 24 height 24
click at [369, 308] on icon "Next slide" at bounding box center [375, 314] width 24 height 24
click at [373, 305] on icon "Next slide" at bounding box center [375, 314] width 24 height 24
click at [376, 310] on icon "Next slide" at bounding box center [375, 314] width 24 height 24
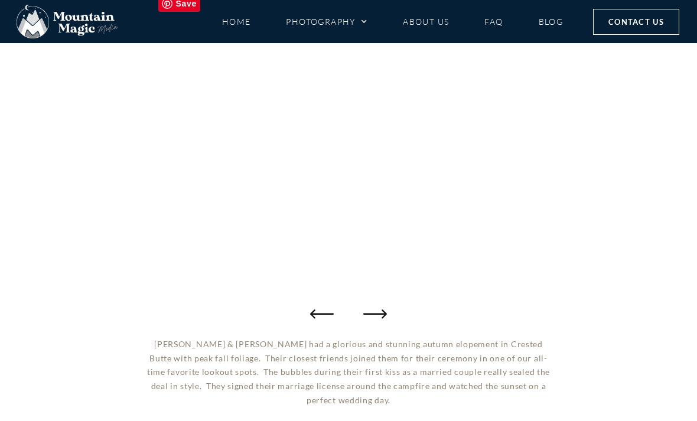
click at [378, 305] on icon "Next slide" at bounding box center [375, 314] width 24 height 24
click at [370, 310] on icon "Next slide" at bounding box center [375, 314] width 24 height 24
click at [366, 313] on icon "Next slide" at bounding box center [375, 314] width 24 height 24
click at [375, 308] on icon "Next slide" at bounding box center [375, 314] width 24 height 24
click at [368, 316] on icon "Next slide" at bounding box center [375, 314] width 24 height 24
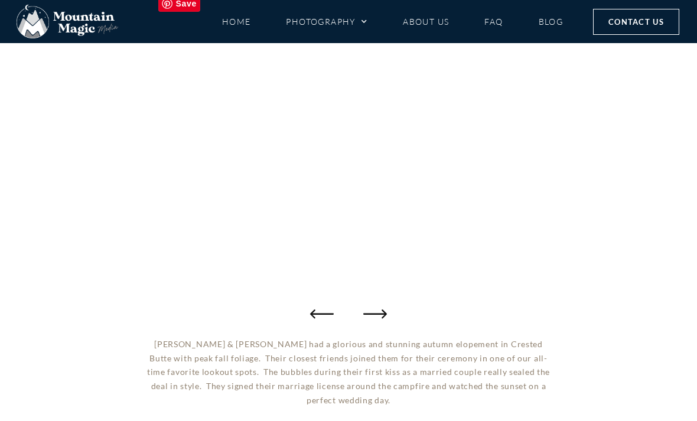
click at [370, 313] on icon "Next slide" at bounding box center [375, 314] width 24 height 24
click at [366, 308] on icon "Next slide" at bounding box center [375, 314] width 24 height 24
click at [377, 310] on icon "Next slide" at bounding box center [375, 314] width 24 height 24
click at [382, 311] on icon "Next slide" at bounding box center [375, 314] width 24 height 24
click at [377, 314] on icon "Next slide" at bounding box center [375, 314] width 24 height 24
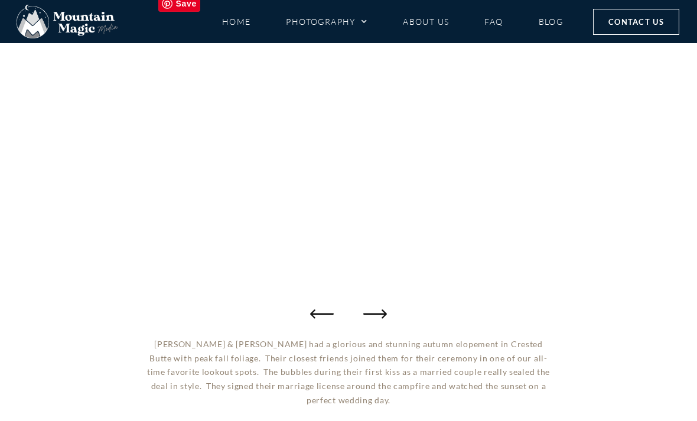
click at [378, 316] on icon "Next slide" at bounding box center [375, 314] width 24 height 24
click at [379, 317] on icon "Next slide" at bounding box center [375, 314] width 24 height 24
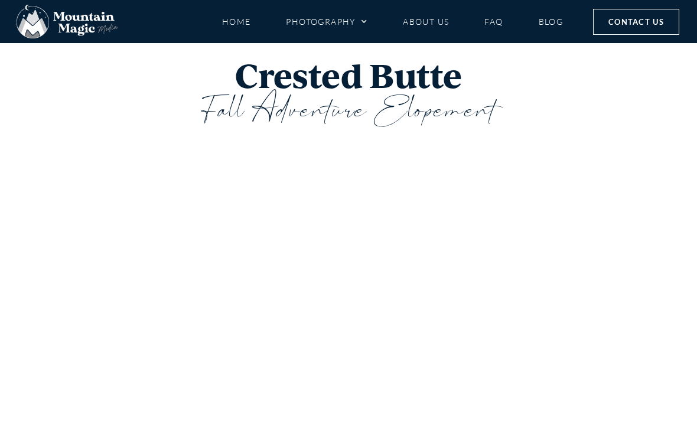
scroll to position [0, 0]
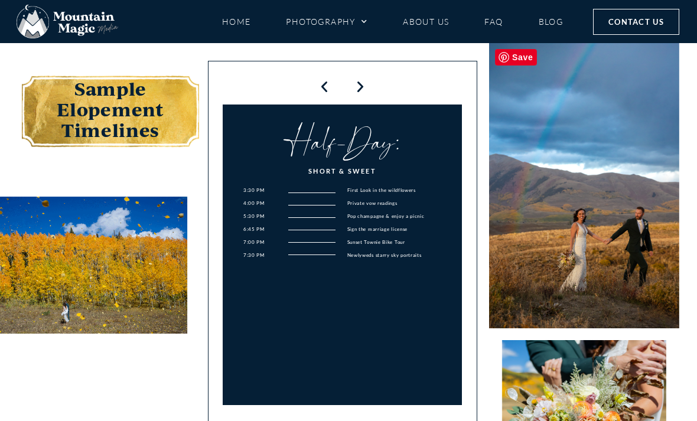
click at [355, 82] on icon "Next slide" at bounding box center [360, 87] width 15 height 14
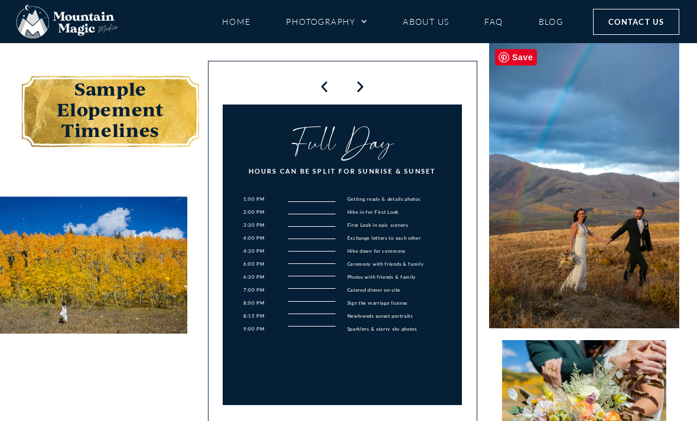
click at [367, 83] on icon "Next slide" at bounding box center [360, 87] width 15 height 14
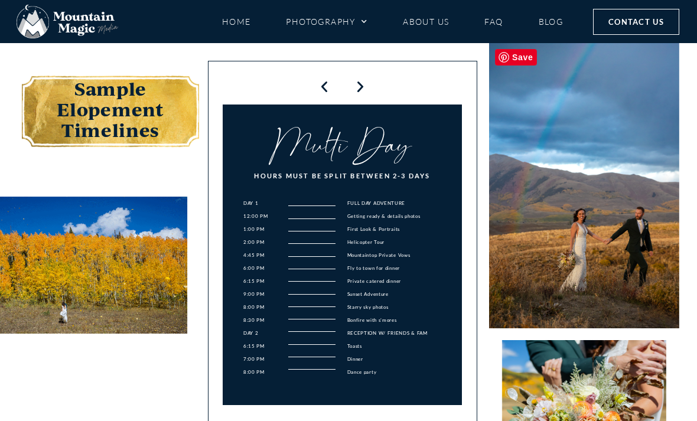
click at [367, 81] on icon "Next slide" at bounding box center [360, 87] width 15 height 14
